Goal: Transaction & Acquisition: Book appointment/travel/reservation

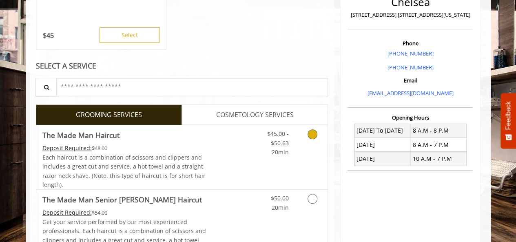
scroll to position [245, 0]
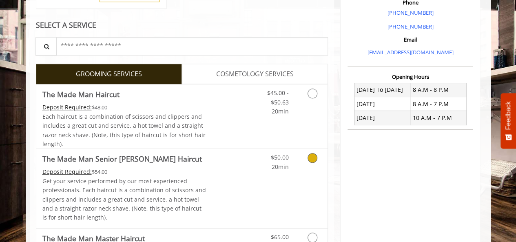
click at [313, 160] on icon "Grooming services" at bounding box center [313, 158] width 10 height 10
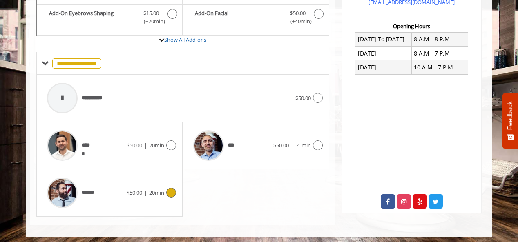
click at [171, 189] on icon at bounding box center [171, 193] width 10 height 10
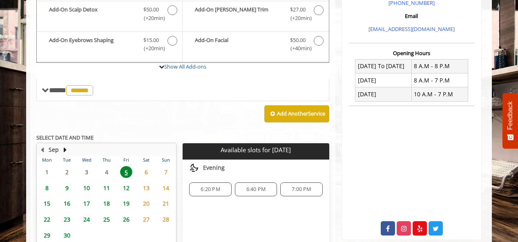
scroll to position [255, 0]
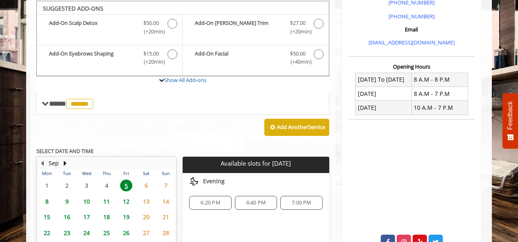
click at [308, 200] on span "7:00 PM" at bounding box center [300, 203] width 19 height 7
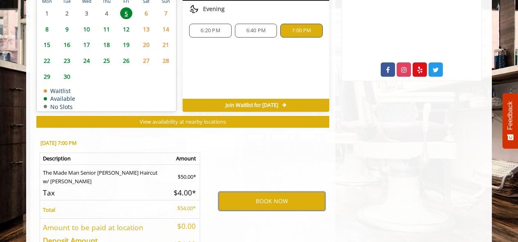
scroll to position [400, 0]
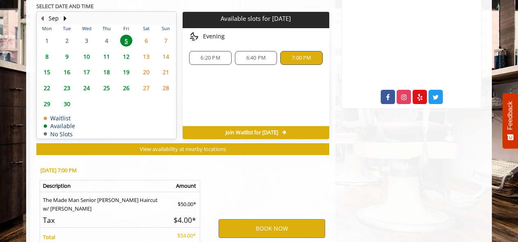
click at [309, 59] on div "7:00 PM" at bounding box center [301, 58] width 42 height 14
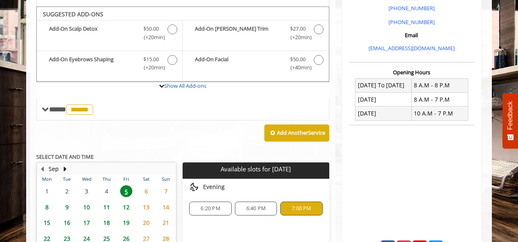
scroll to position [237, 0]
